Goal: Share content: Share content

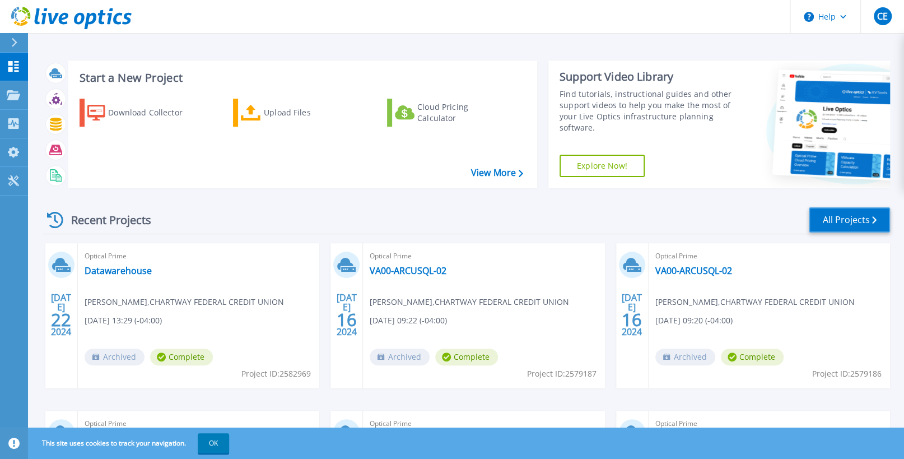
click at [825, 214] on link "All Projects" at bounding box center [849, 219] width 81 height 25
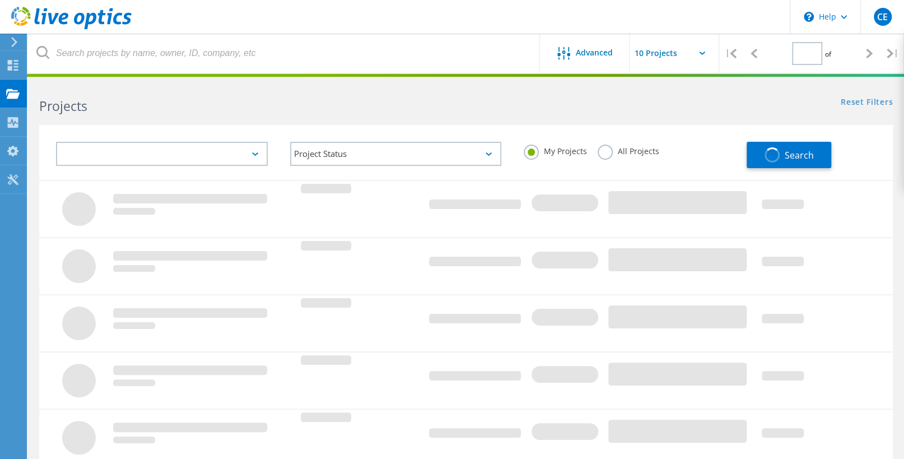
type input "1"
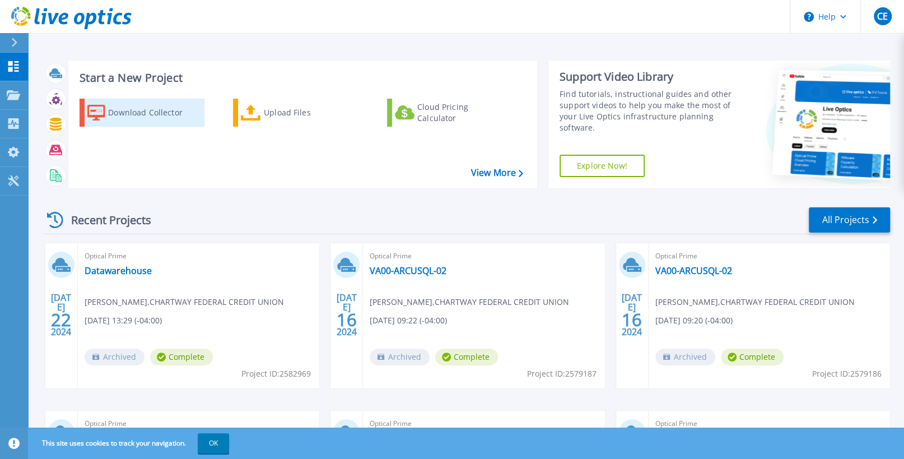
click at [155, 122] on div "Download Collector" at bounding box center [153, 112] width 90 height 22
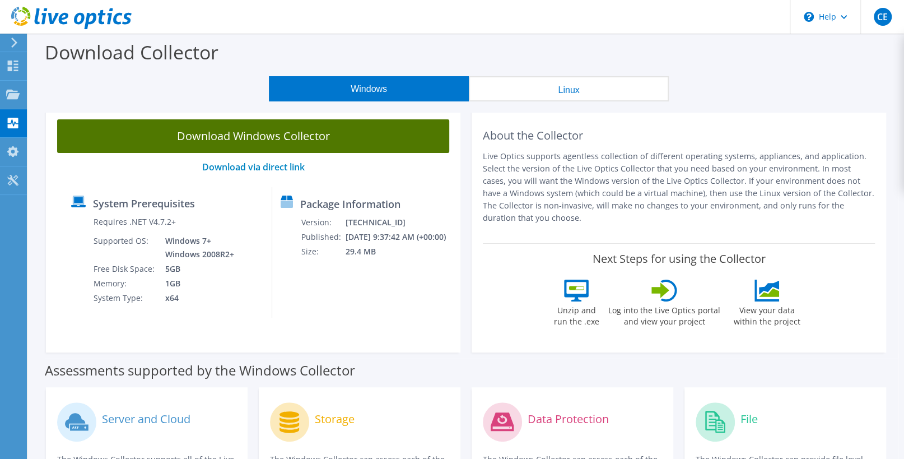
click at [261, 143] on link "Download Windows Collector" at bounding box center [253, 136] width 392 height 34
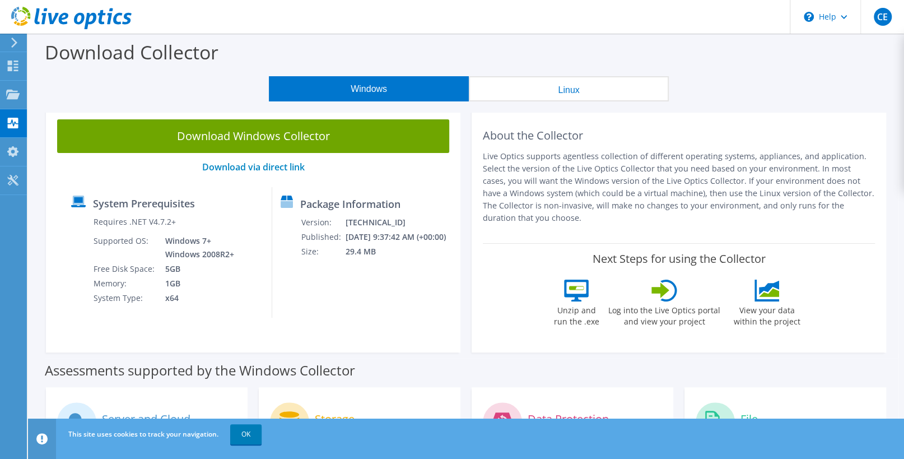
click at [802, 124] on div "About the Collector Live Optics supports agentless collection of different oper…" at bounding box center [679, 175] width 392 height 113
click at [361, 289] on div "Package Information Version: 26.3.5.216 Published: 9/3/2025 9:37:42 AM (+00:00)…" at bounding box center [357, 252] width 171 height 130
click at [842, 63] on div "Download Collector" at bounding box center [466, 55] width 865 height 43
click at [6, 67] on icon at bounding box center [12, 65] width 13 height 11
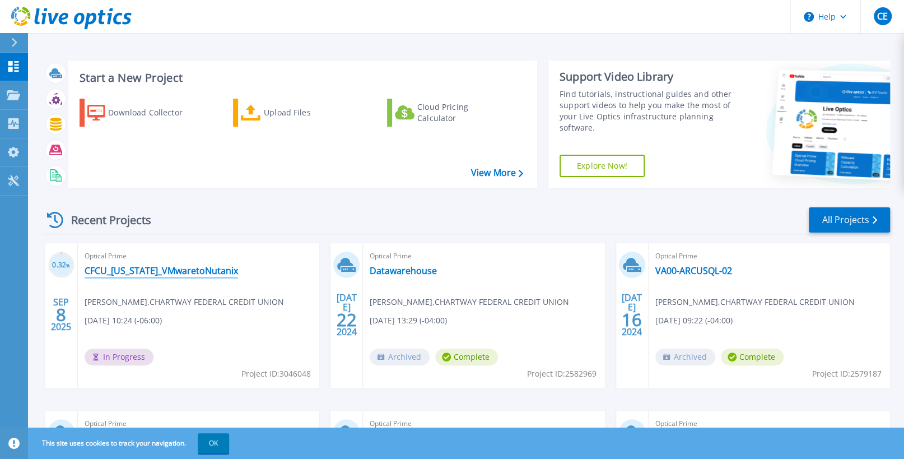
click at [173, 273] on link "CFCU_[US_STATE]_VMwaretoNutanix" at bounding box center [161, 270] width 153 height 11
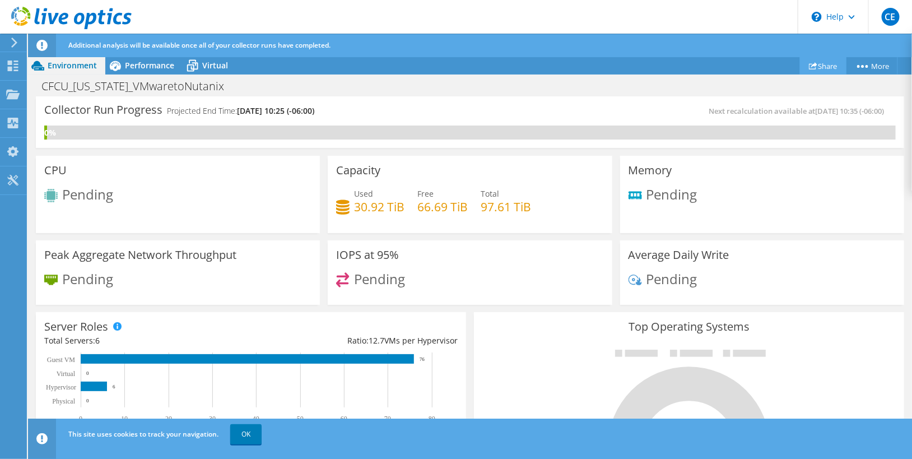
click at [819, 73] on link "Share" at bounding box center [823, 65] width 46 height 17
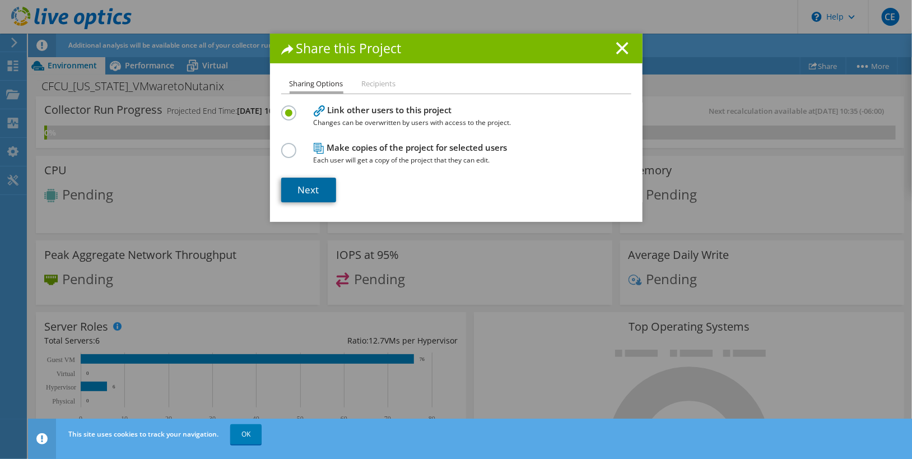
click at [304, 188] on link "Next" at bounding box center [308, 190] width 55 height 25
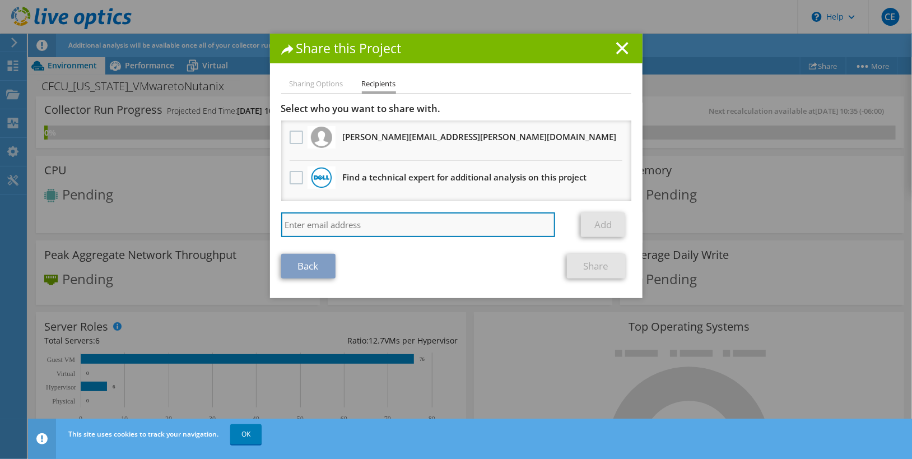
click at [311, 223] on input "search" at bounding box center [418, 224] width 274 height 25
click at [301, 87] on li "Sharing Options" at bounding box center [316, 84] width 54 height 14
click at [617, 47] on line at bounding box center [622, 48] width 11 height 11
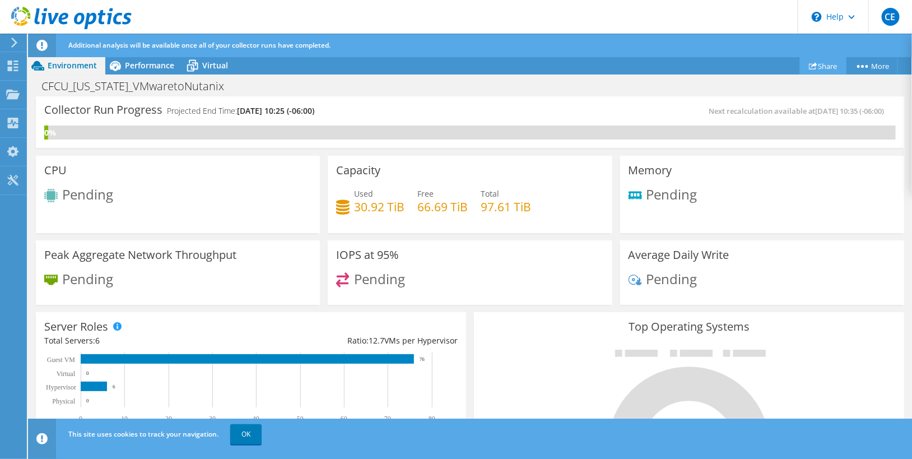
click at [815, 61] on link "Share" at bounding box center [823, 65] width 46 height 17
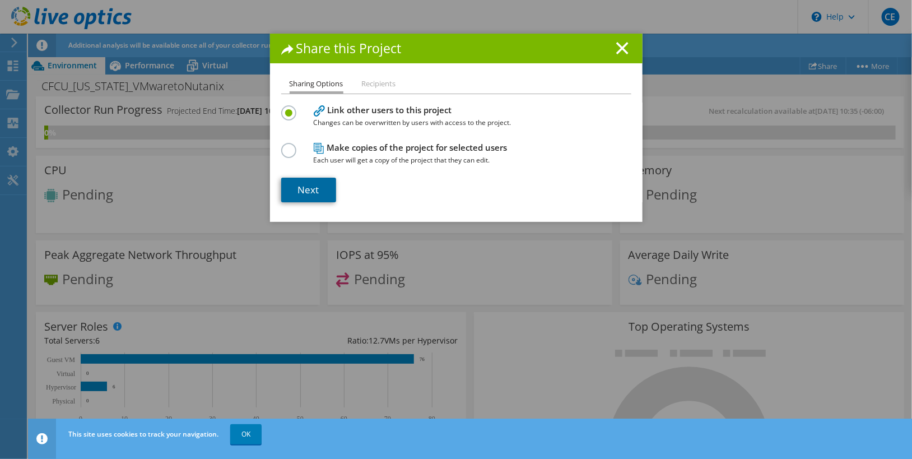
click at [297, 185] on link "Next" at bounding box center [308, 190] width 55 height 25
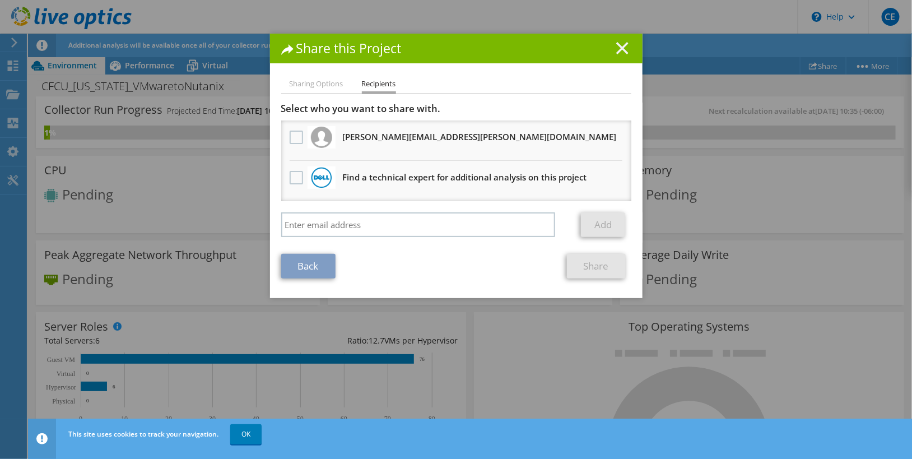
click at [622, 46] on icon at bounding box center [622, 48] width 12 height 12
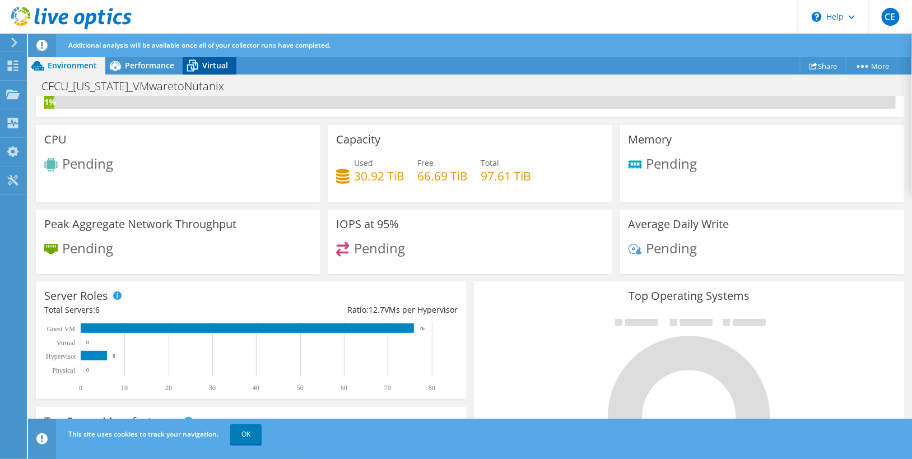
click at [216, 63] on span "Virtual" at bounding box center [215, 65] width 26 height 11
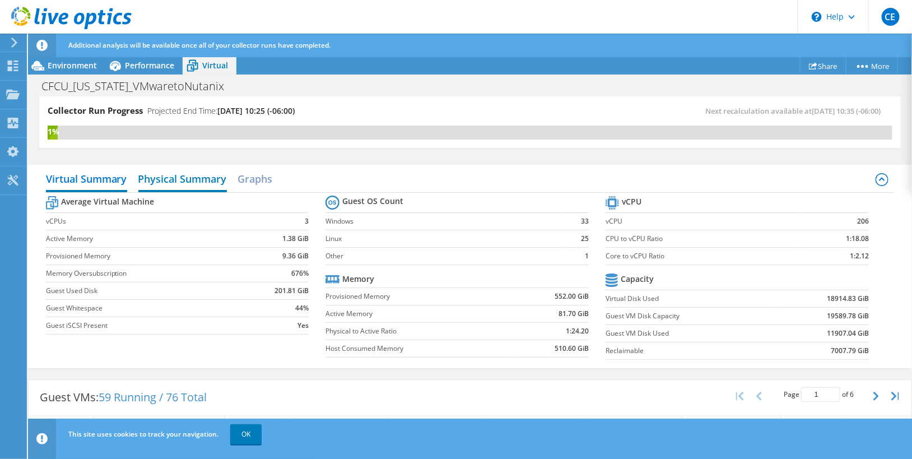
click at [205, 175] on h2 "Physical Summary" at bounding box center [182, 179] width 88 height 25
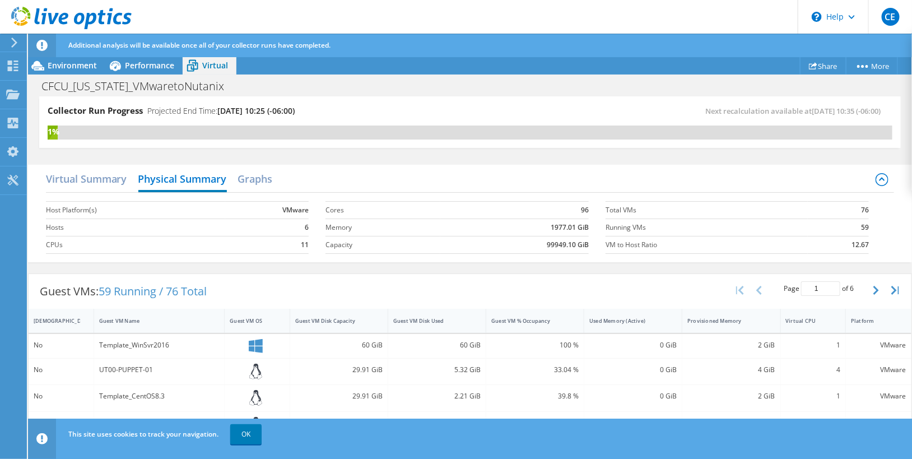
scroll to position [167, 0]
click at [257, 180] on h2 "Graphs" at bounding box center [255, 179] width 35 height 25
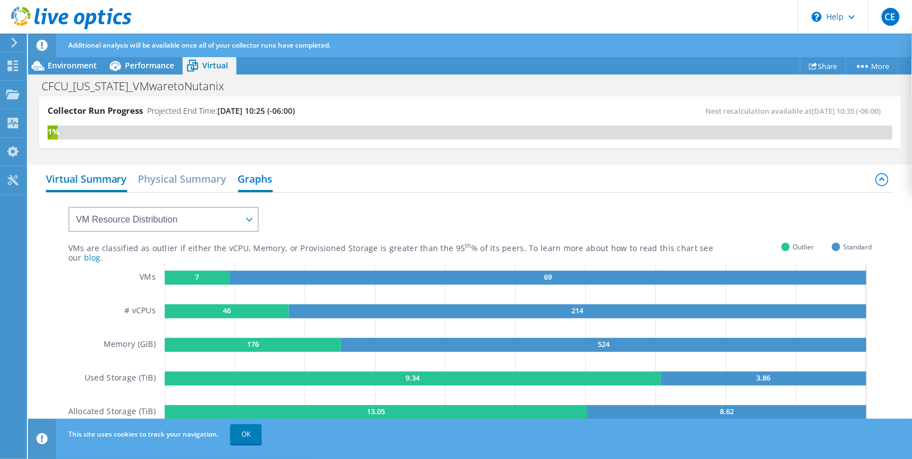
click at [97, 180] on h2 "Virtual Summary" at bounding box center [86, 179] width 81 height 25
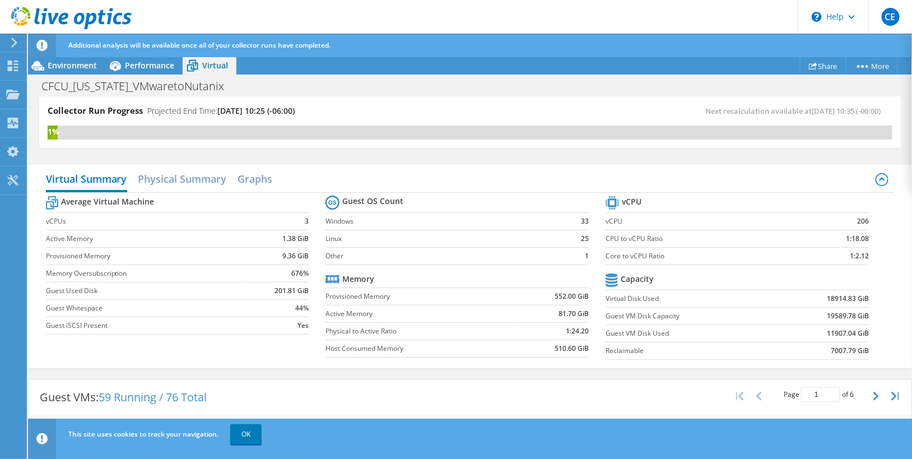
scroll to position [263, 0]
click at [87, 65] on span "Environment" at bounding box center [72, 65] width 49 height 11
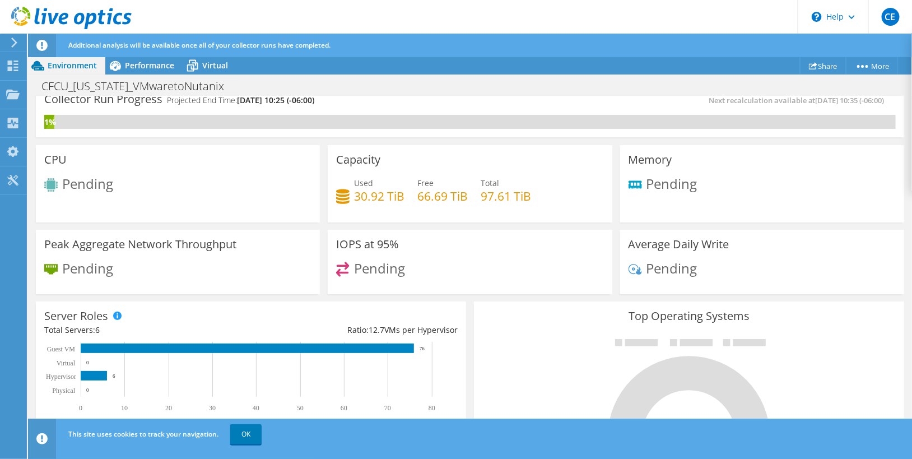
scroll to position [0, 0]
